Goal: Register for event/course

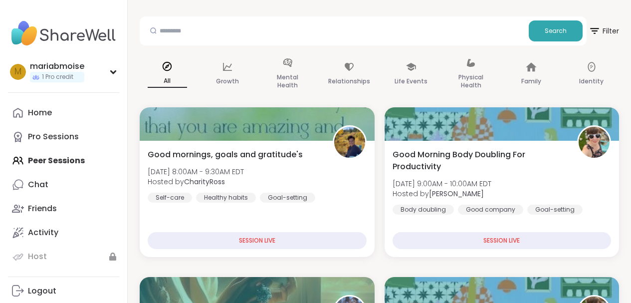
scroll to position [11, 0]
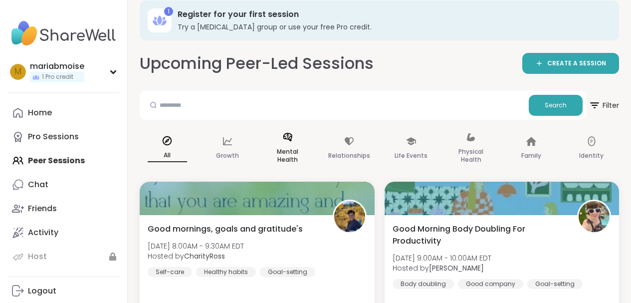
click at [284, 159] on p "Mental Health" at bounding box center [287, 156] width 39 height 20
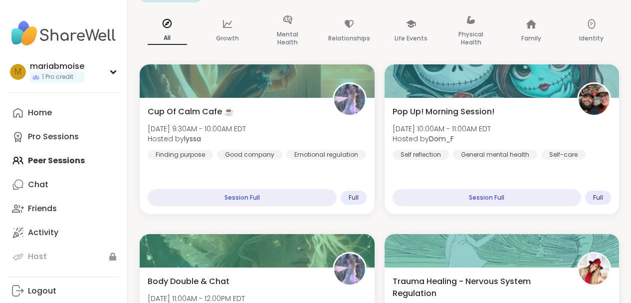
scroll to position [363, 0]
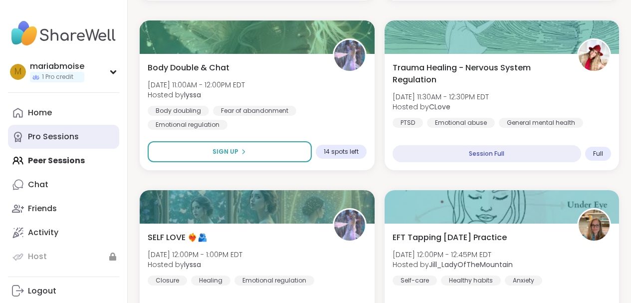
click at [50, 132] on div "Pro Sessions" at bounding box center [53, 136] width 51 height 11
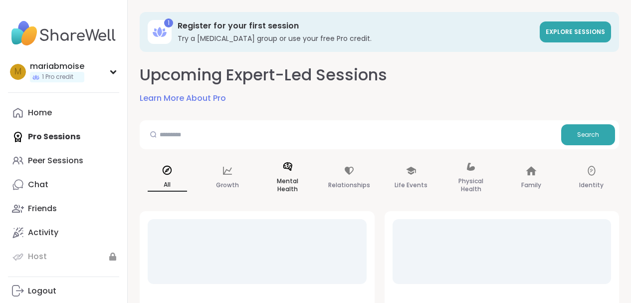
click at [292, 185] on p "Mental Health" at bounding box center [287, 185] width 39 height 20
click at [115, 73] on icon at bounding box center [113, 71] width 8 height 5
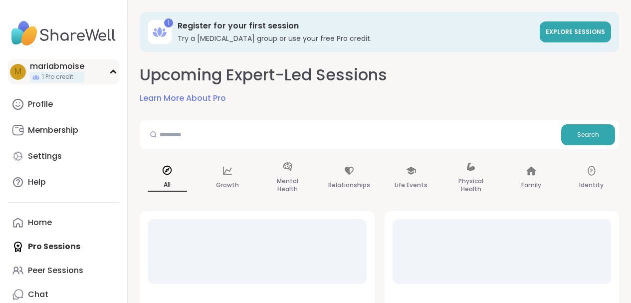
click at [115, 73] on icon at bounding box center [113, 71] width 4 height 2
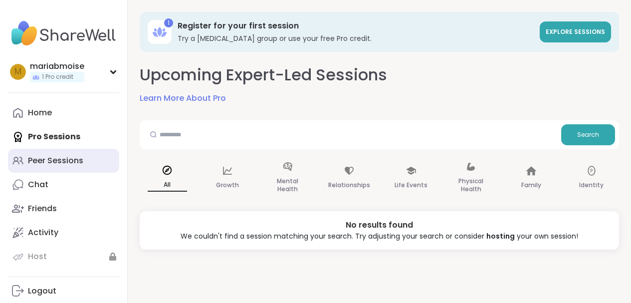
click at [54, 163] on div "Peer Sessions" at bounding box center [55, 160] width 55 height 11
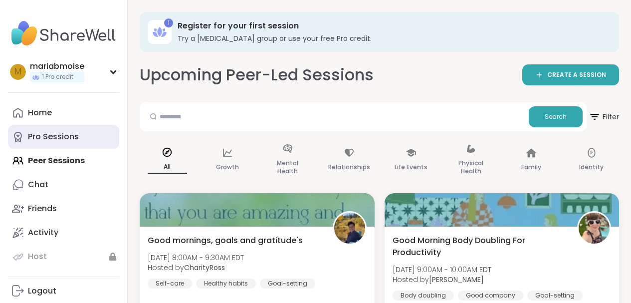
click at [43, 139] on div "Pro Sessions" at bounding box center [53, 136] width 51 height 11
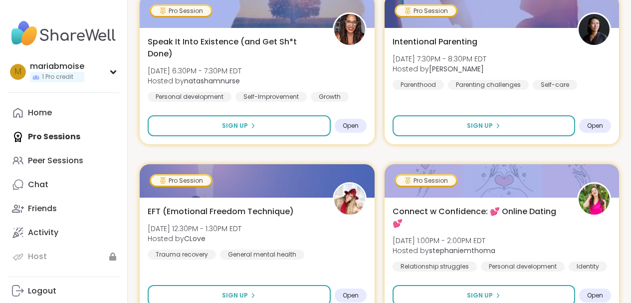
scroll to position [392, 0]
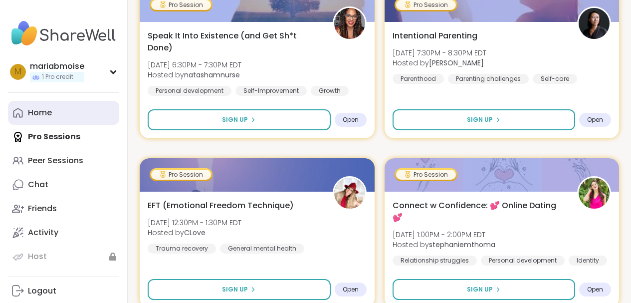
click at [44, 112] on div "Home" at bounding box center [40, 112] width 24 height 11
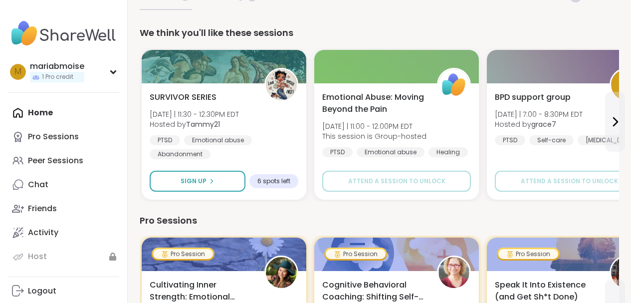
scroll to position [85, 0]
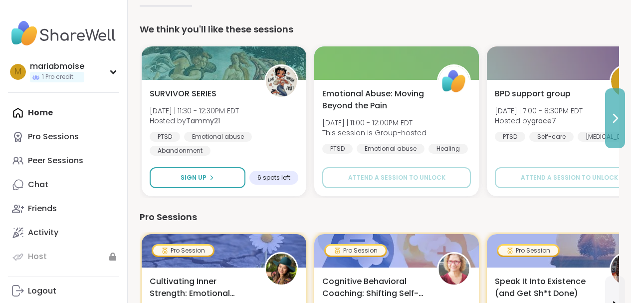
click at [616, 118] on icon at bounding box center [616, 118] width 12 height 12
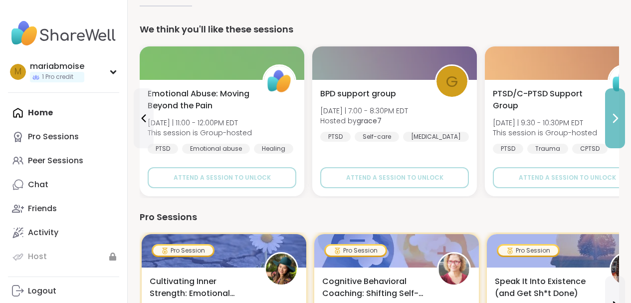
click at [620, 118] on icon at bounding box center [616, 118] width 12 height 12
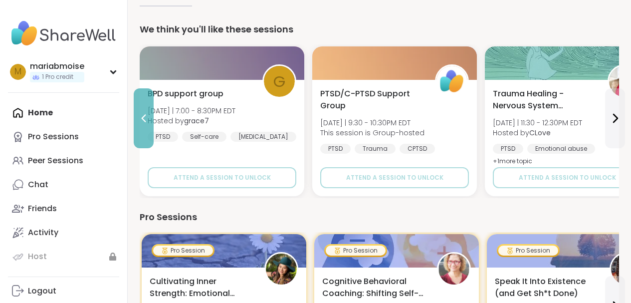
click at [145, 118] on icon at bounding box center [144, 118] width 12 height 12
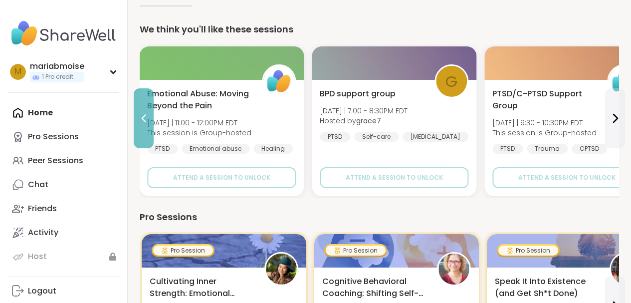
click at [145, 118] on icon at bounding box center [144, 118] width 12 height 12
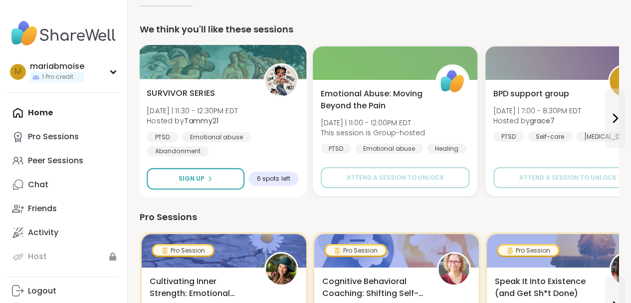
click at [144, 118] on div "SURVIVOR SERIES [DATE] | 11:30 - 12:30PM EDT Hosted by Tammy21 [MEDICAL_DATA] E…" at bounding box center [223, 138] width 168 height 119
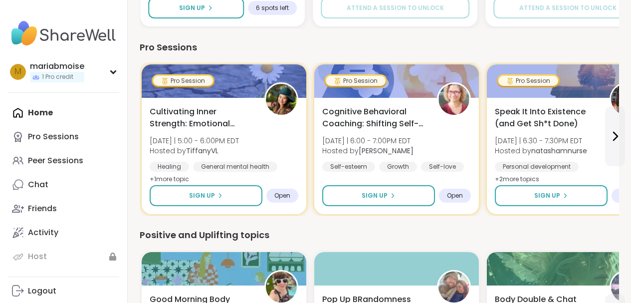
scroll to position [257, 0]
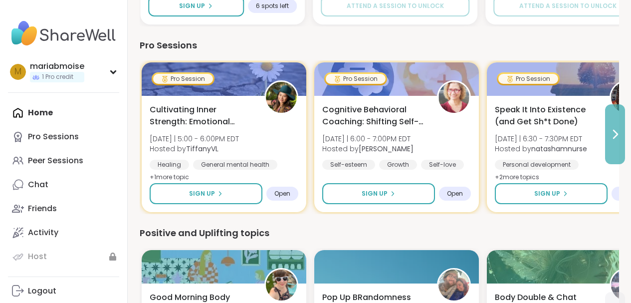
click at [619, 135] on icon at bounding box center [616, 134] width 12 height 12
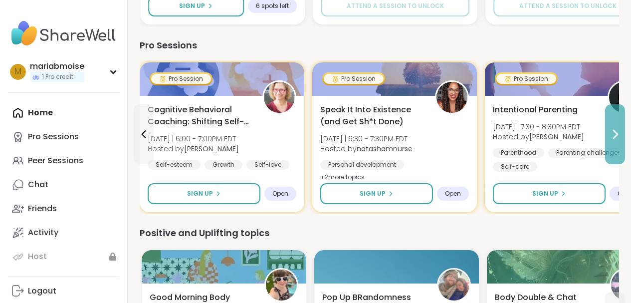
click at [619, 134] on icon at bounding box center [616, 134] width 12 height 12
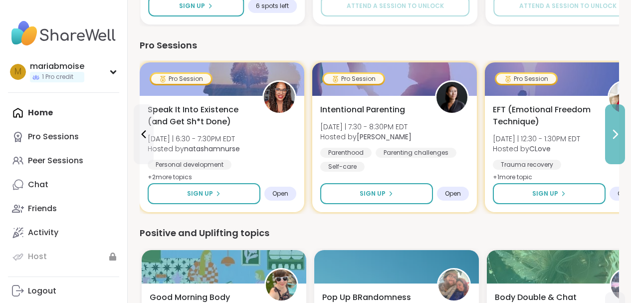
click at [620, 136] on icon at bounding box center [616, 134] width 12 height 12
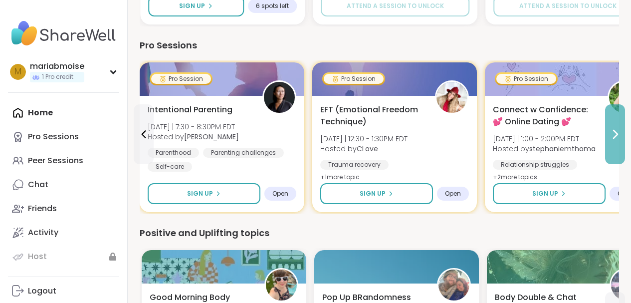
click at [620, 135] on icon at bounding box center [616, 134] width 12 height 12
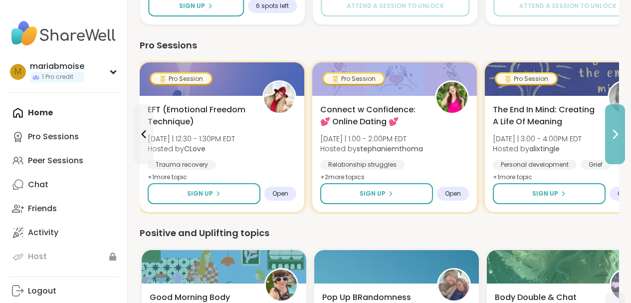
click at [620, 135] on icon at bounding box center [616, 134] width 12 height 12
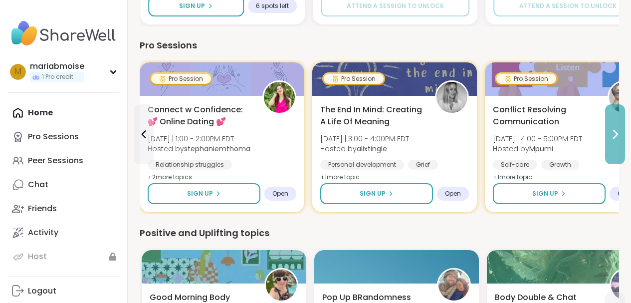
click at [620, 134] on icon at bounding box center [616, 134] width 12 height 12
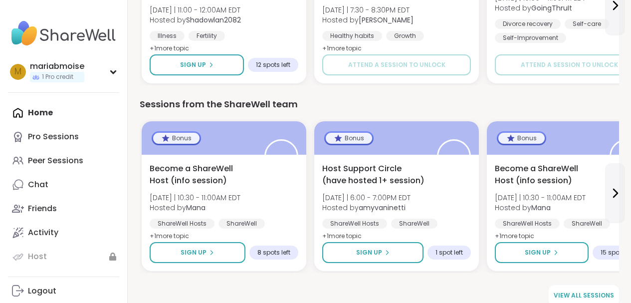
scroll to position [774, 0]
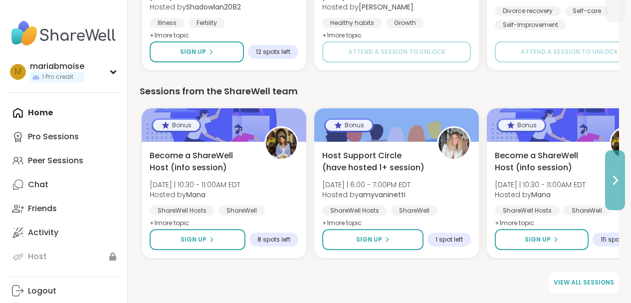
click at [618, 187] on button at bounding box center [616, 180] width 20 height 60
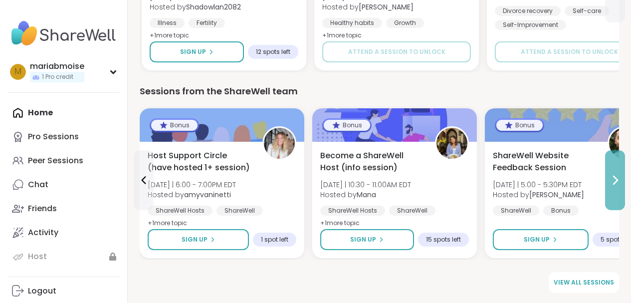
click at [618, 187] on button at bounding box center [616, 180] width 20 height 60
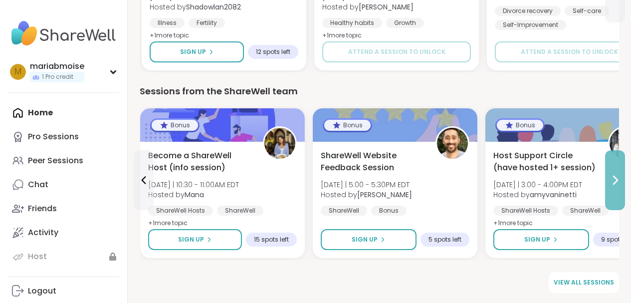
click at [618, 187] on button at bounding box center [616, 180] width 20 height 60
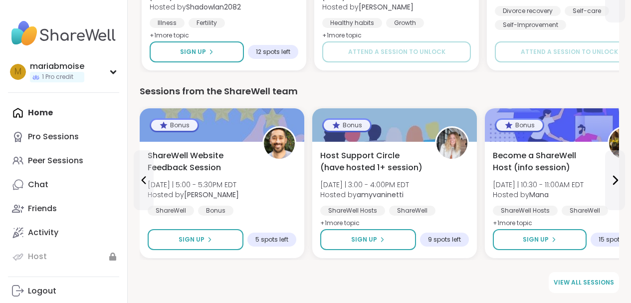
click at [38, 113] on div "Home Pro Sessions Peer Sessions Chat Friends Activity Host" at bounding box center [63, 185] width 111 height 168
click at [46, 160] on div "Peer Sessions" at bounding box center [55, 160] width 55 height 11
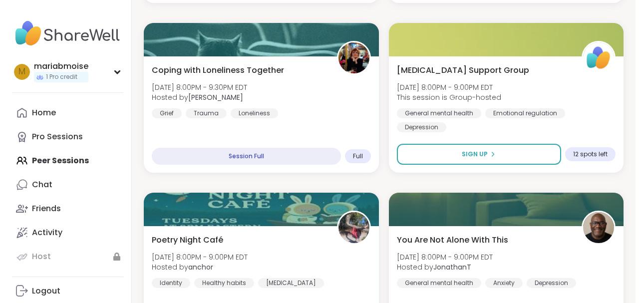
scroll to position [2966, 0]
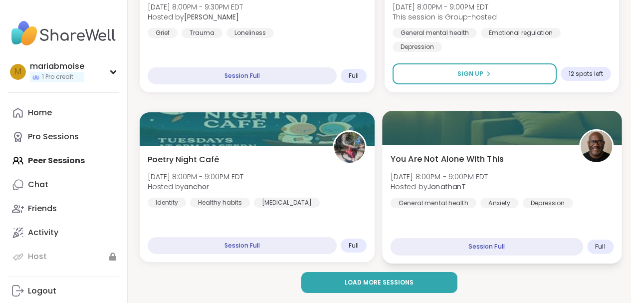
click at [409, 160] on span "You Are Not Alone With This" at bounding box center [446, 159] width 113 height 12
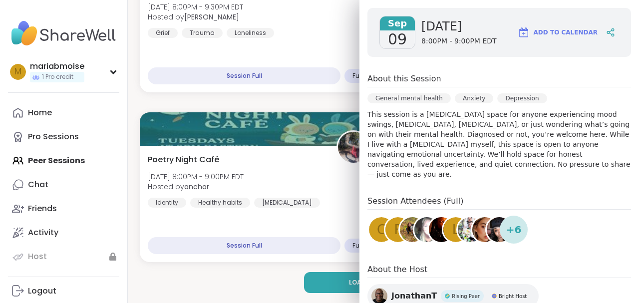
scroll to position [140, 0]
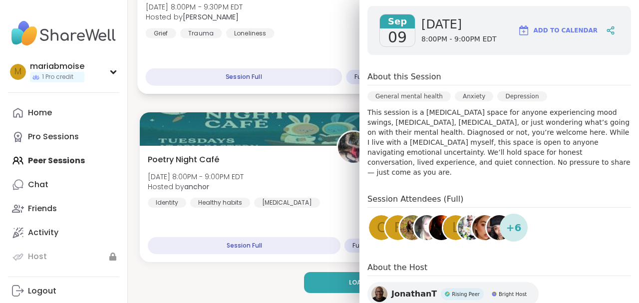
click at [323, 16] on div "Coping with Loneliness Together [DATE] 8:00PM - 9:30PM EDT Hosted by [PERSON_NA…" at bounding box center [259, 10] width 227 height 55
